Goal: Obtain resource: Obtain resource

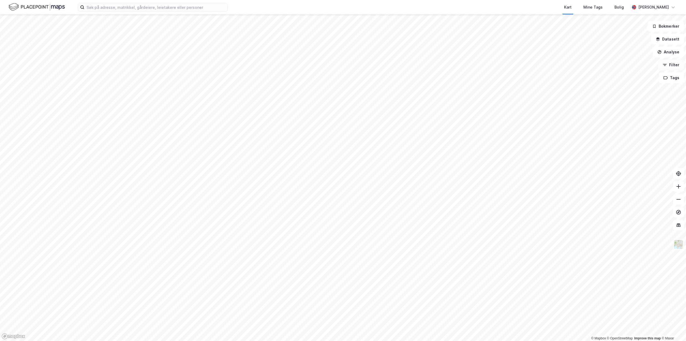
click at [669, 64] on button "Filter" at bounding box center [671, 64] width 26 height 11
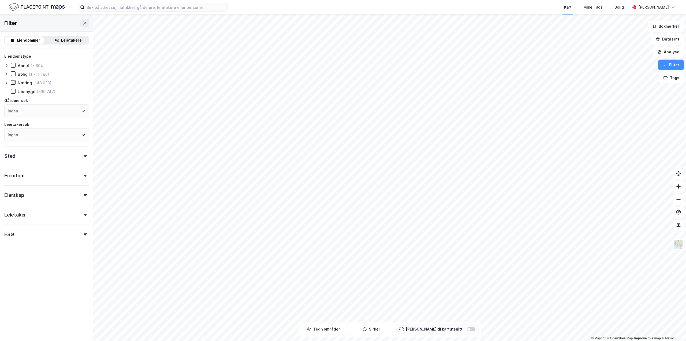
click at [12, 83] on icon at bounding box center [13, 82] width 4 height 4
click at [5, 83] on icon at bounding box center [6, 83] width 4 height 4
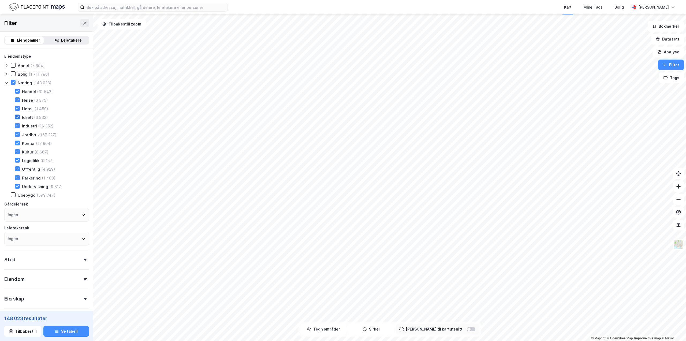
click at [17, 117] on icon at bounding box center [18, 117] width 4 height 4
click at [16, 135] on icon at bounding box center [18, 134] width 4 height 4
click at [17, 176] on icon at bounding box center [18, 178] width 4 height 4
click at [17, 153] on icon at bounding box center [18, 152] width 4 height 4
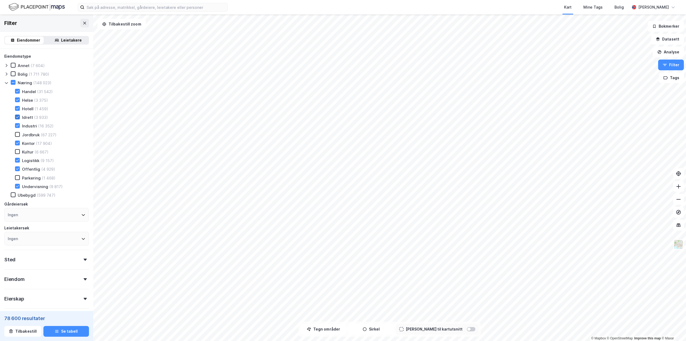
click at [17, 118] on icon at bounding box center [18, 117] width 4 height 4
click at [81, 214] on icon at bounding box center [83, 214] width 4 height 4
click at [75, 198] on div "Eiendomstype Annet (7 604) [PERSON_NAME] (1 711 780) Næring (148 023) Handel (3…" at bounding box center [46, 149] width 85 height 192
click at [80, 258] on div "Sted" at bounding box center [46, 256] width 85 height 15
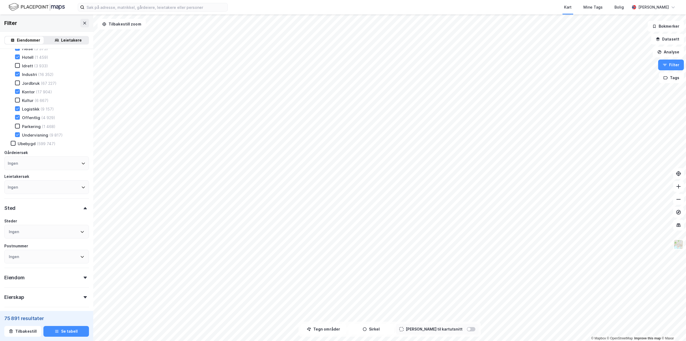
scroll to position [54, 0]
click at [81, 230] on icon at bounding box center [82, 230] width 3 height 2
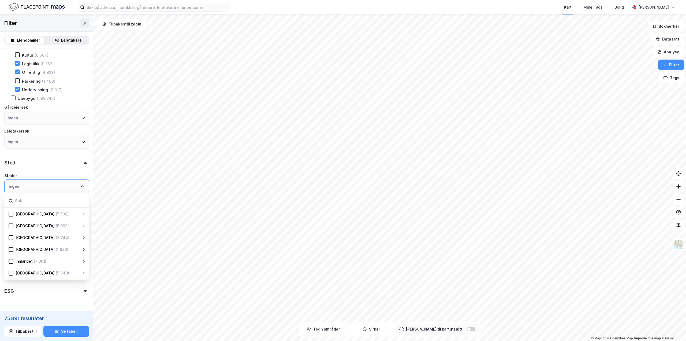
scroll to position [107, 0]
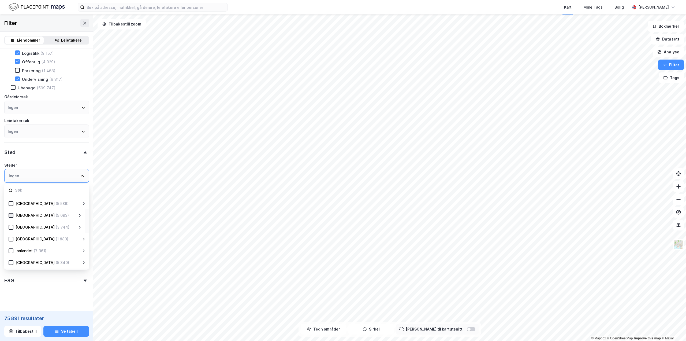
click at [10, 214] on icon at bounding box center [11, 215] width 4 height 4
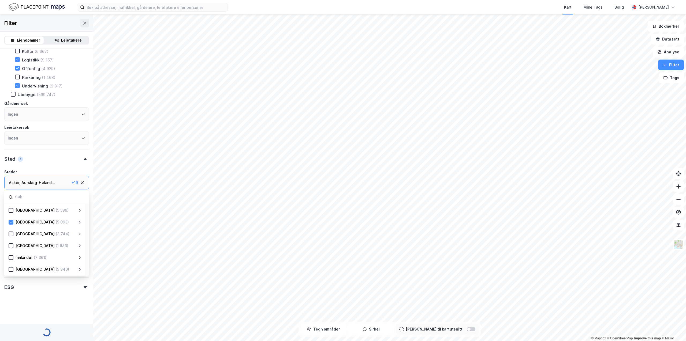
scroll to position [107, 0]
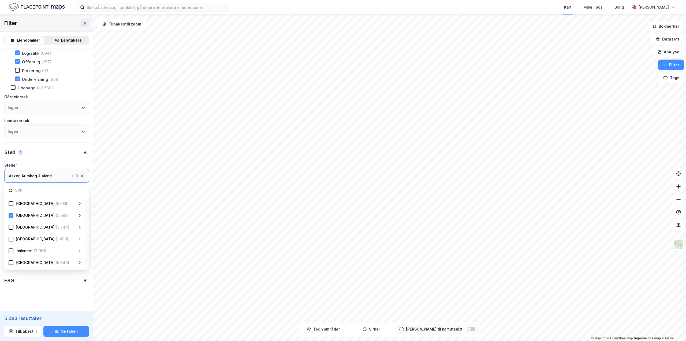
click at [79, 217] on icon at bounding box center [80, 215] width 2 height 3
click at [21, 213] on div "Aurskog-Høland (159)" at bounding box center [51, 212] width 62 height 6
click at [17, 236] on icon at bounding box center [17, 235] width 3 height 2
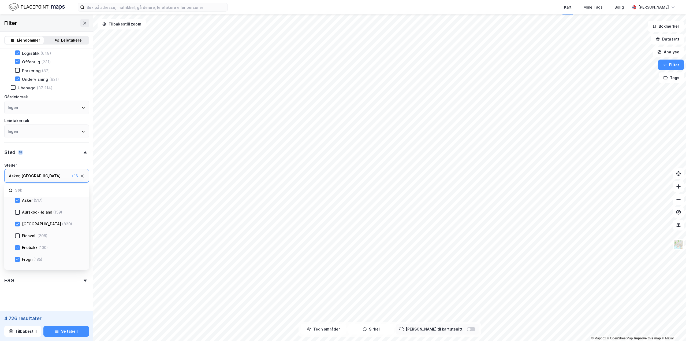
scroll to position [107, 0]
click at [17, 245] on div at bounding box center [17, 247] width 5 height 5
click at [18, 258] on icon at bounding box center [17, 259] width 3 height 2
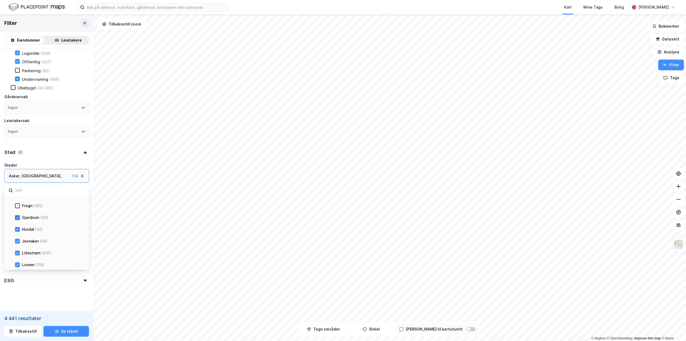
click at [20, 218] on div at bounding box center [17, 217] width 5 height 5
click at [18, 223] on div "Gjerdrum (40)" at bounding box center [44, 217] width 81 height 12
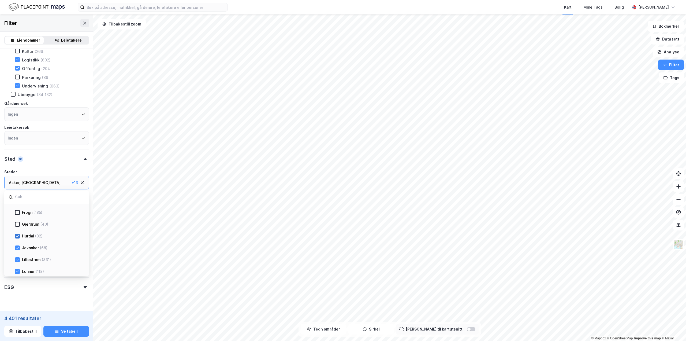
scroll to position [107, 0]
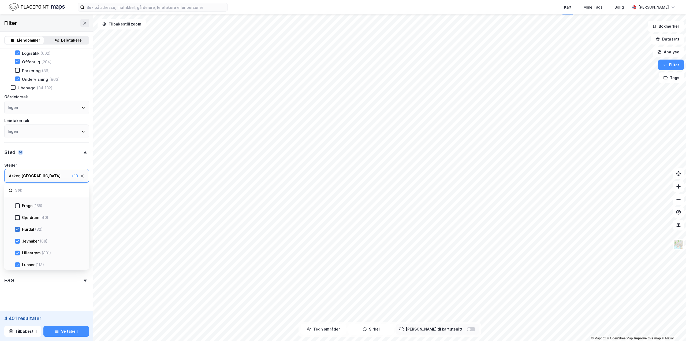
click at [18, 231] on icon at bounding box center [18, 229] width 4 height 4
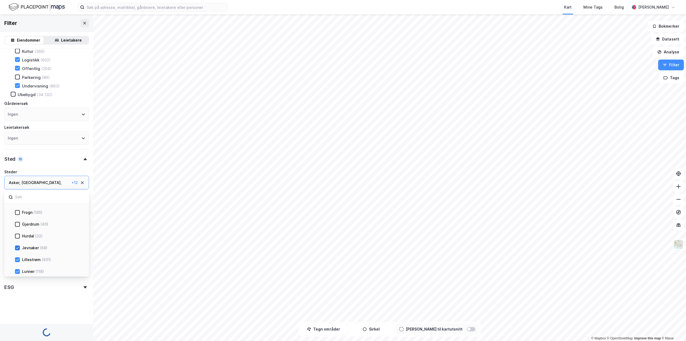
click at [17, 241] on div "Jevnaker (68)" at bounding box center [44, 247] width 81 height 12
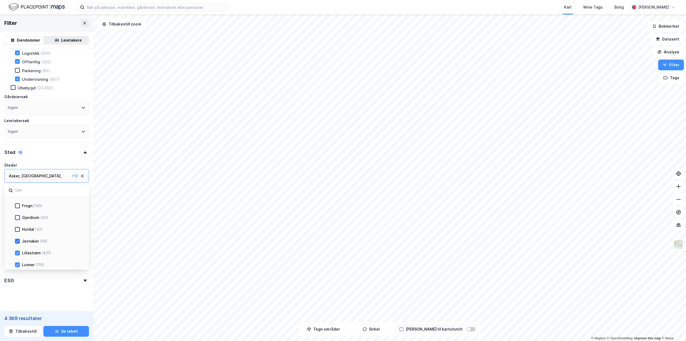
scroll to position [107, 0]
click at [17, 242] on icon at bounding box center [18, 241] width 4 height 4
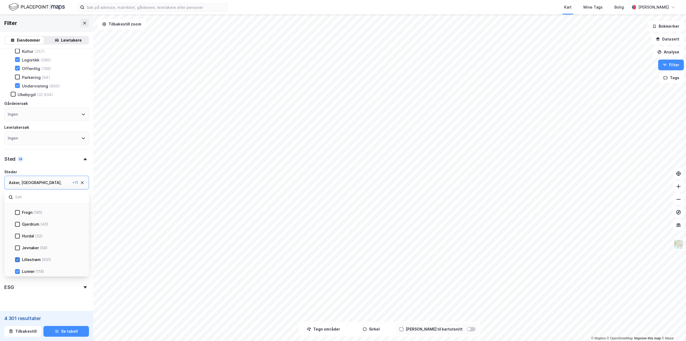
scroll to position [107, 0]
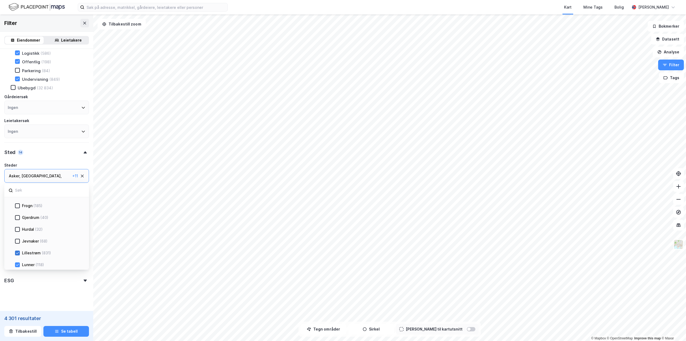
click at [18, 254] on icon at bounding box center [18, 253] width 4 height 4
click at [16, 264] on icon at bounding box center [18, 265] width 4 height 4
click at [14, 224] on div "Lørenskog (231)" at bounding box center [44, 222] width 81 height 12
click at [17, 225] on div at bounding box center [17, 222] width 5 height 5
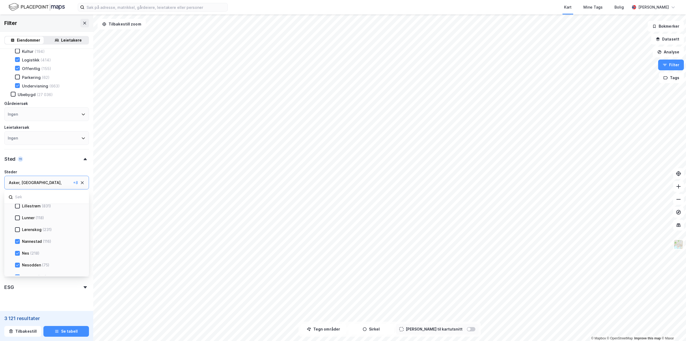
scroll to position [107, 0]
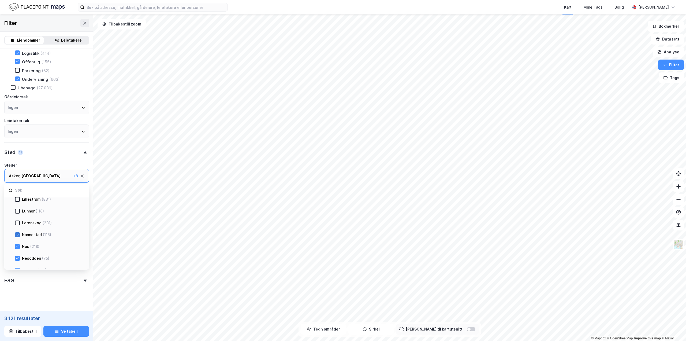
click at [17, 236] on icon at bounding box center [18, 235] width 4 height 4
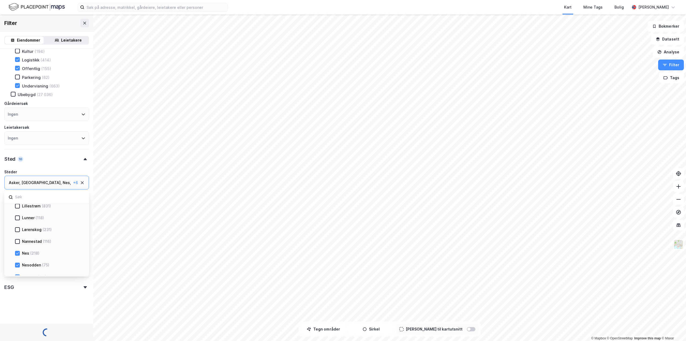
scroll to position [107, 0]
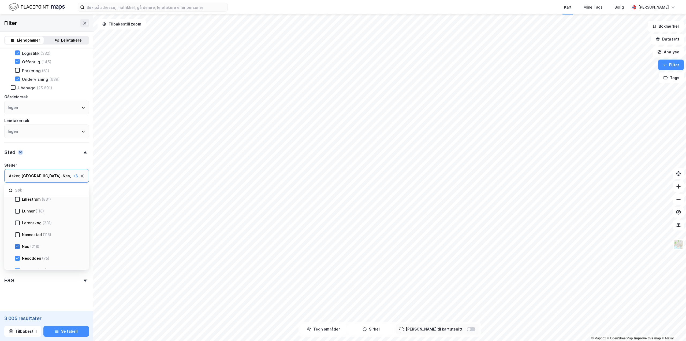
click at [17, 247] on icon at bounding box center [17, 246] width 3 height 2
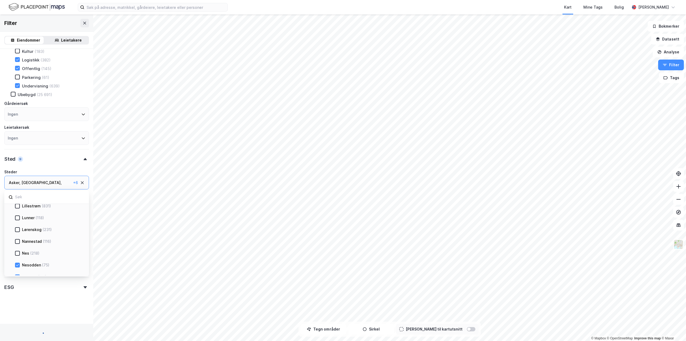
scroll to position [107, 0]
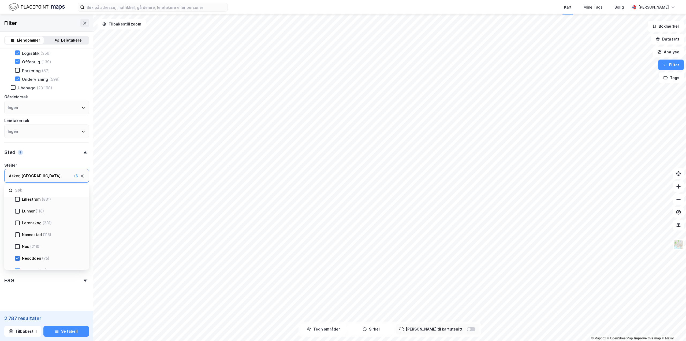
click at [17, 260] on icon at bounding box center [18, 258] width 4 height 4
click at [18, 216] on icon at bounding box center [18, 216] width 4 height 4
click at [17, 231] on div "Nordre Follo (390)" at bounding box center [48, 228] width 67 height 6
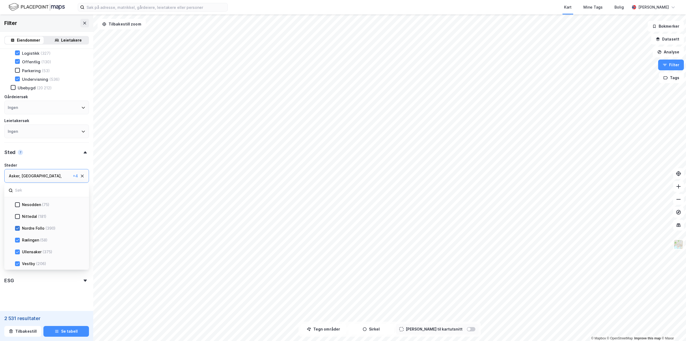
click at [17, 228] on icon at bounding box center [17, 228] width 3 height 2
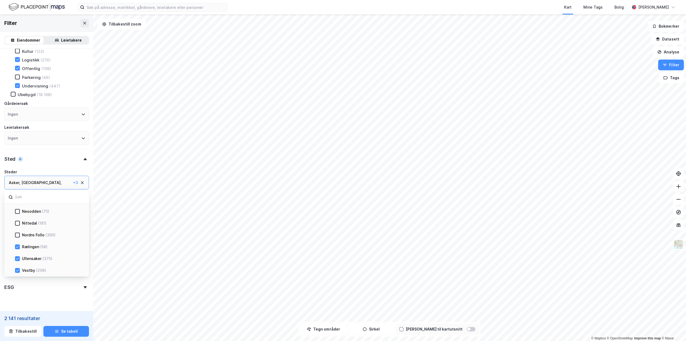
scroll to position [107, 0]
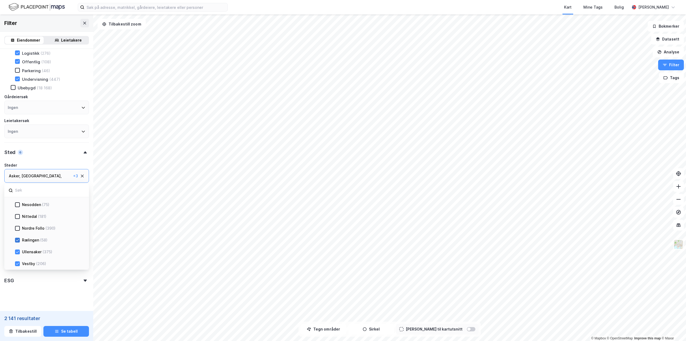
click at [16, 241] on icon at bounding box center [18, 240] width 4 height 4
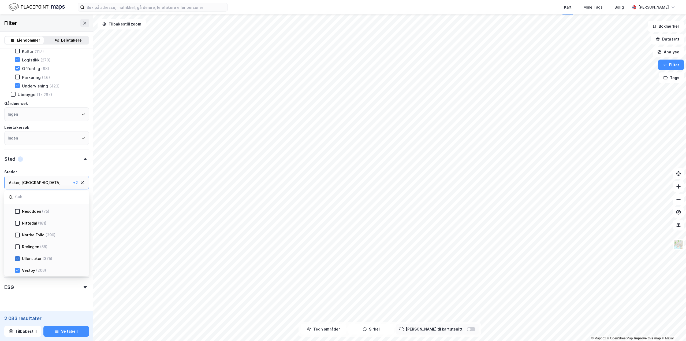
scroll to position [107, 0]
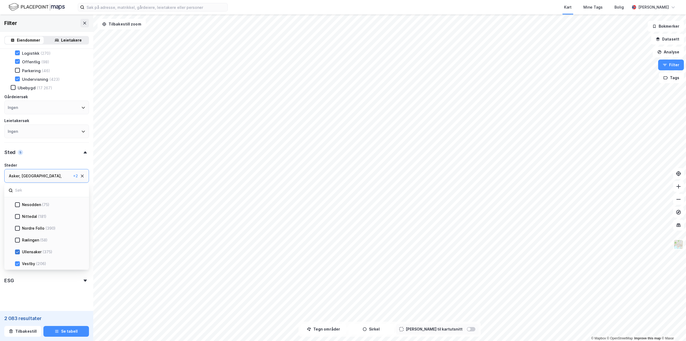
click at [16, 251] on icon at bounding box center [18, 252] width 4 height 4
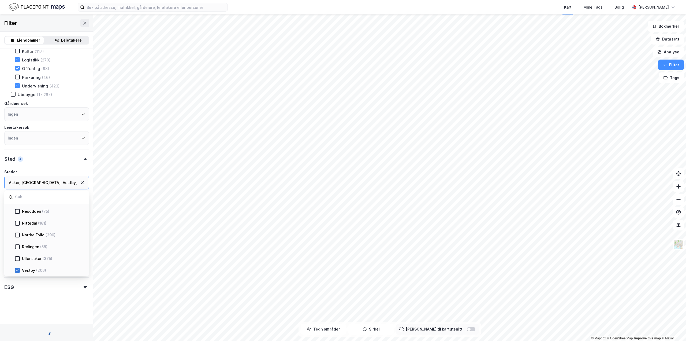
scroll to position [107, 0]
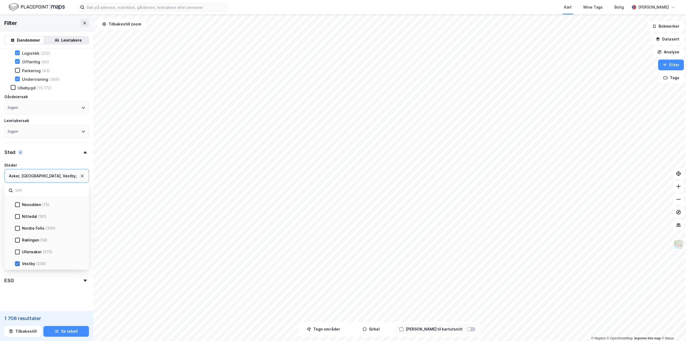
click at [17, 262] on icon at bounding box center [18, 264] width 4 height 4
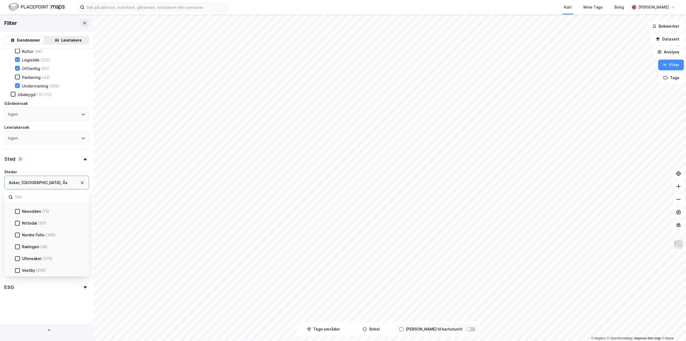
scroll to position [107, 0]
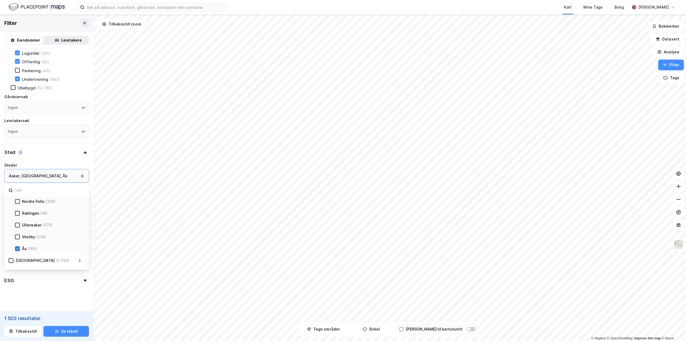
click at [17, 248] on icon at bounding box center [18, 249] width 4 height 4
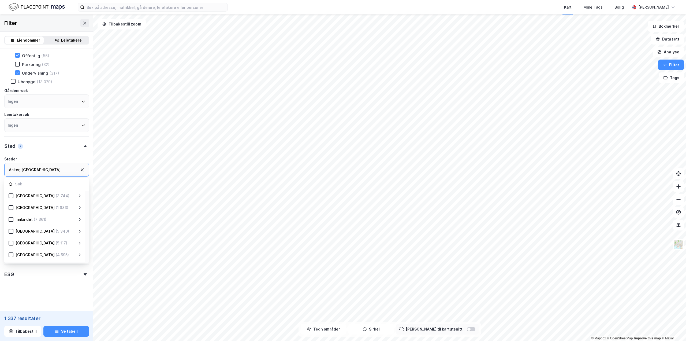
click at [84, 273] on icon at bounding box center [85, 274] width 3 height 2
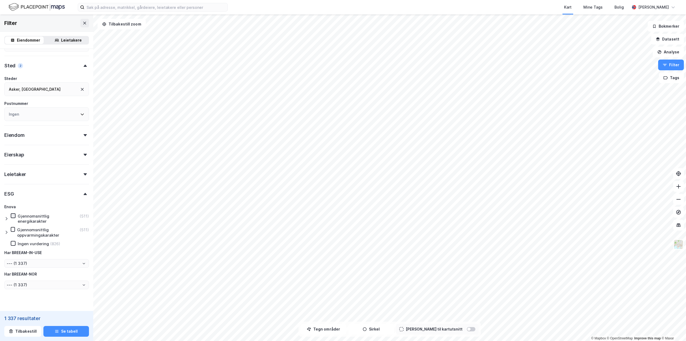
click at [13, 215] on icon at bounding box center [13, 216] width 4 height 4
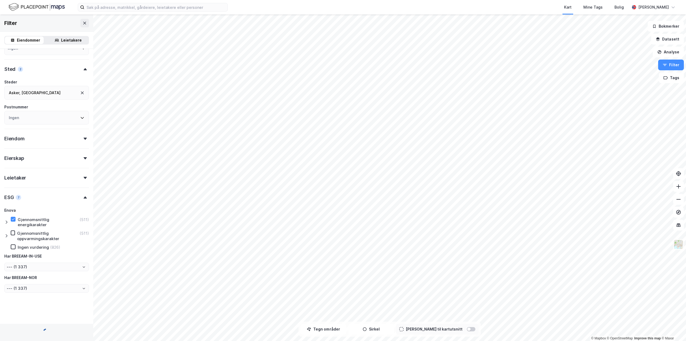
type input "--- (511)"
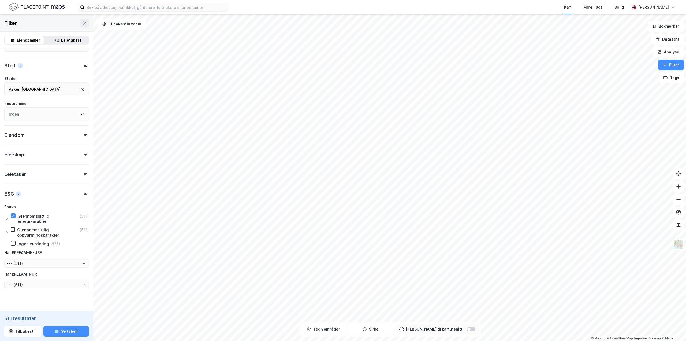
click at [7, 220] on icon at bounding box center [6, 218] width 4 height 4
click at [18, 231] on icon at bounding box center [18, 229] width 4 height 4
click at [18, 234] on div "A (47) B (59) C (70) D (109) E (91) F (75) G (60)" at bounding box center [49, 255] width 80 height 57
type input "--- (464)"
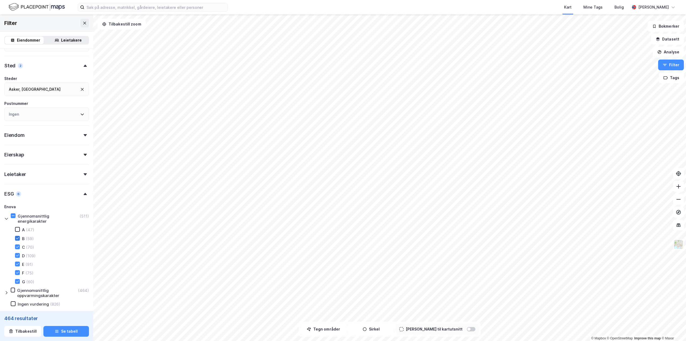
click at [18, 240] on div at bounding box center [17, 238] width 5 height 5
type input "--- (405)"
click at [17, 245] on icon at bounding box center [18, 247] width 4 height 4
click at [17, 255] on icon at bounding box center [18, 255] width 4 height 4
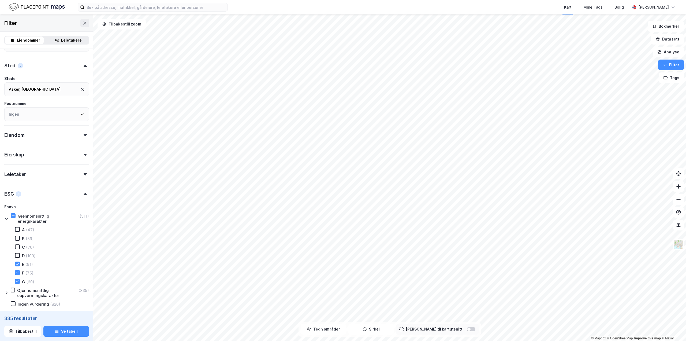
type input "--- (335)"
type input "--- (226)"
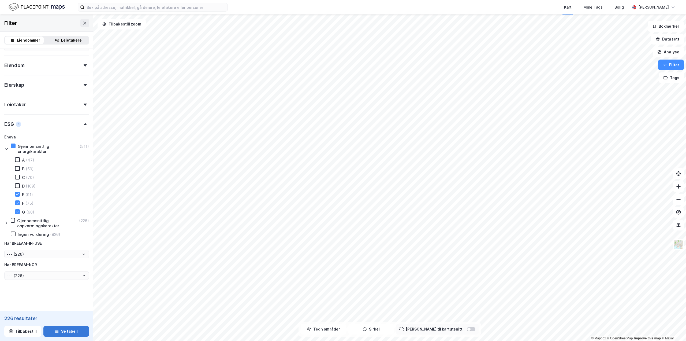
click at [58, 331] on button "Se tabell" at bounding box center [66, 331] width 46 height 11
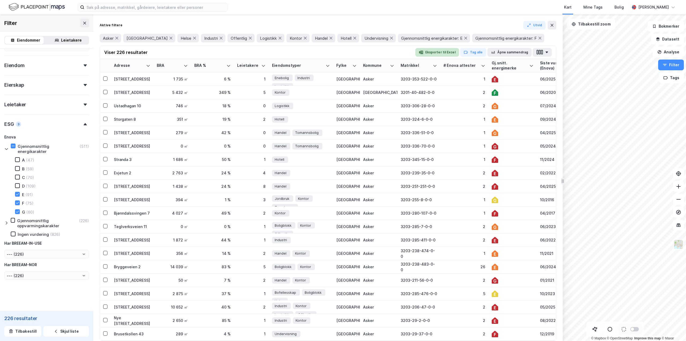
click at [437, 54] on button "Eksporter til Excel" at bounding box center [437, 52] width 44 height 9
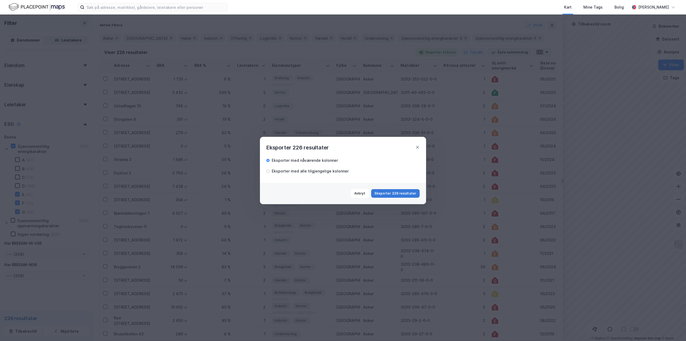
click at [400, 194] on button "Eksporter 226 resultater" at bounding box center [395, 193] width 48 height 9
